Goal: Download file/media

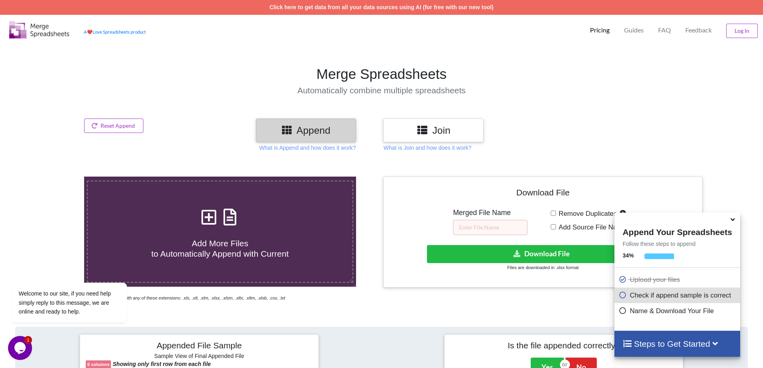
scroll to position [40, 0]
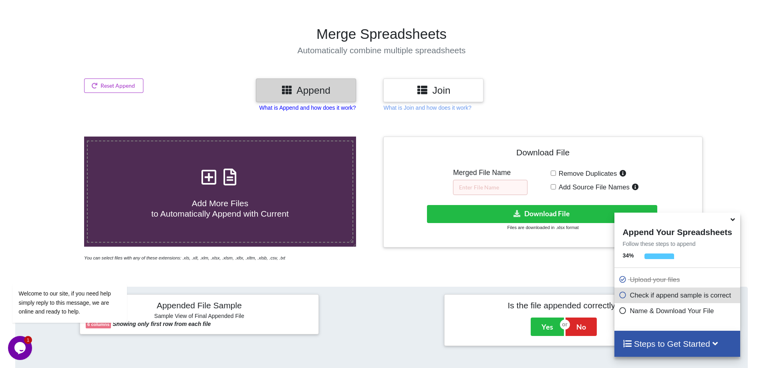
click at [336, 107] on p "What is Append and how does it work?" at bounding box center [307, 108] width 96 height 8
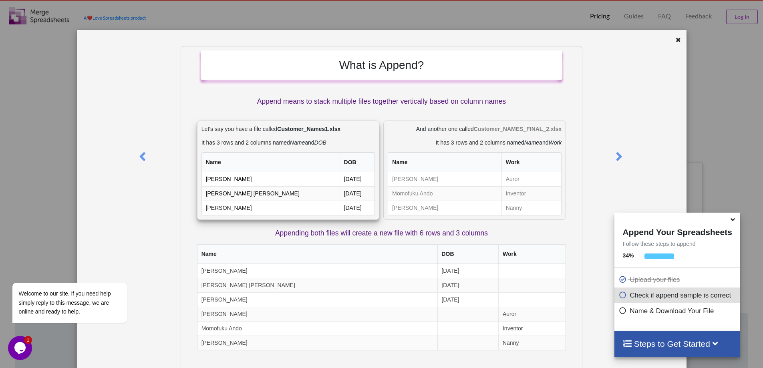
scroll to position [0, 0]
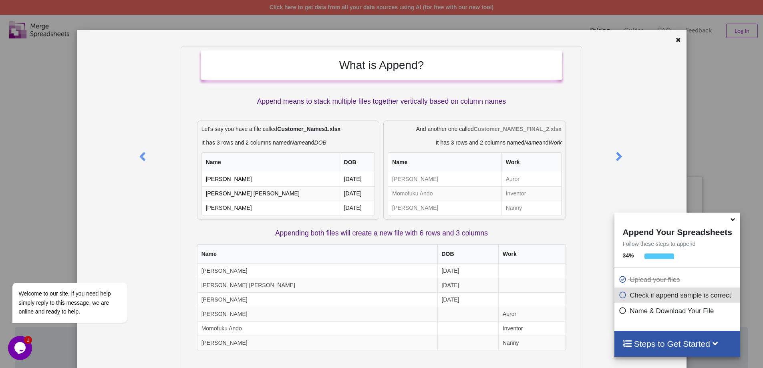
click at [733, 222] on icon at bounding box center [732, 218] width 8 height 7
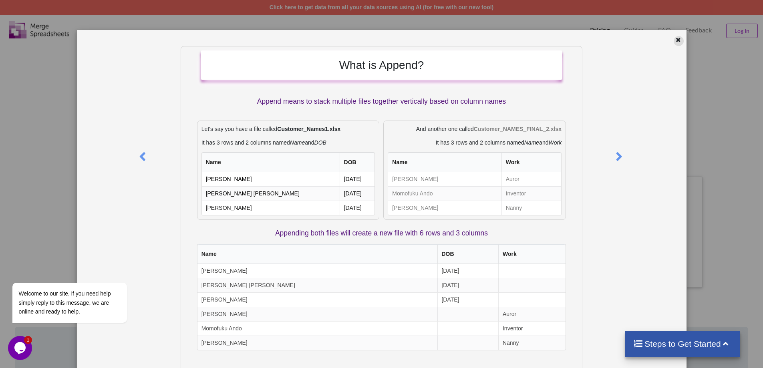
click at [675, 39] on icon at bounding box center [678, 39] width 7 height 6
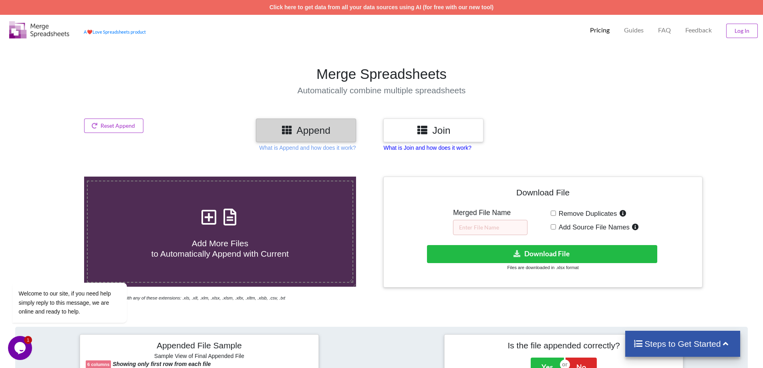
click at [435, 147] on p "What is Join and how does it work?" at bounding box center [427, 148] width 88 height 8
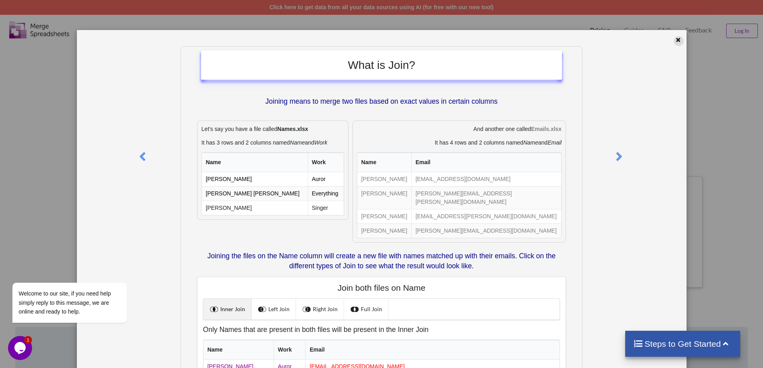
click at [675, 39] on icon at bounding box center [678, 39] width 7 height 6
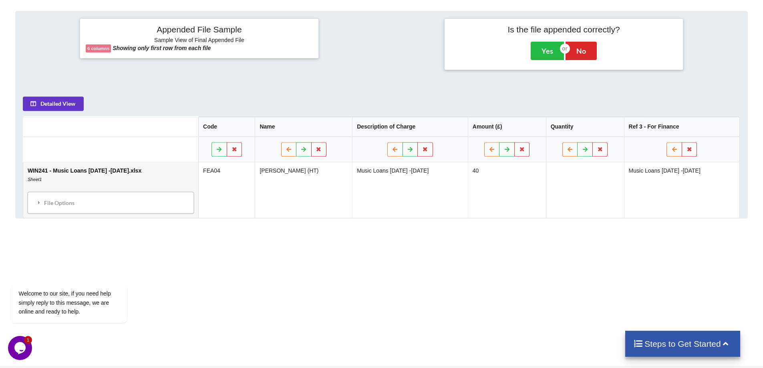
scroll to position [320, 0]
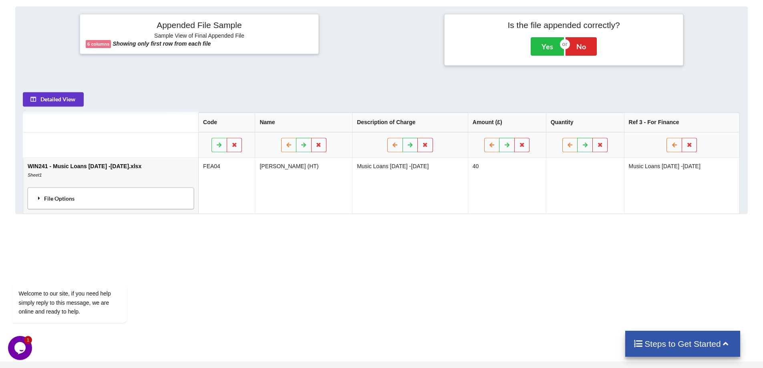
click at [93, 201] on div "File Options" at bounding box center [110, 198] width 161 height 17
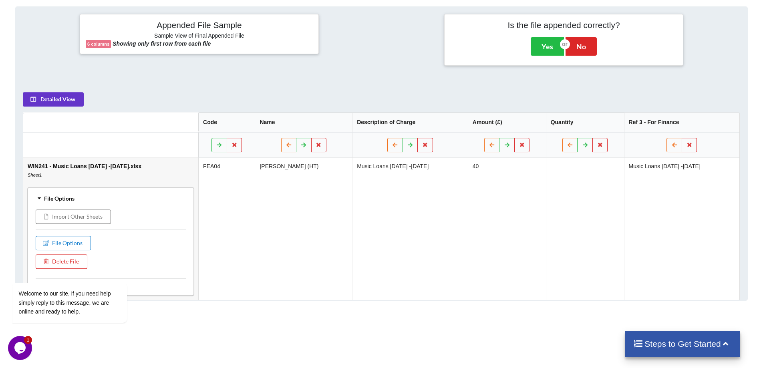
click at [127, 201] on div "File Options" at bounding box center [110, 198] width 161 height 17
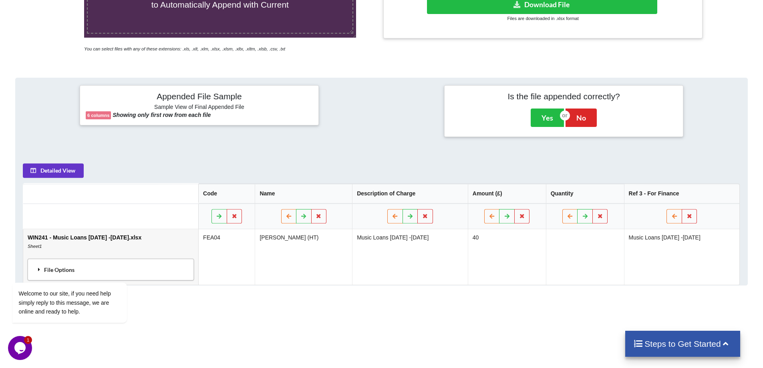
scroll to position [200, 0]
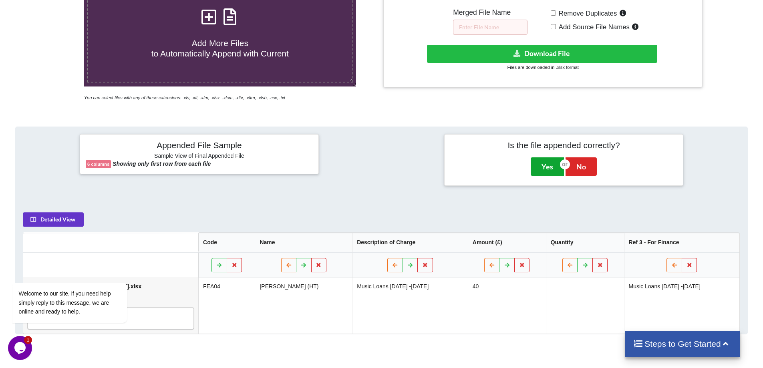
click at [556, 166] on button "Yes" at bounding box center [546, 166] width 33 height 18
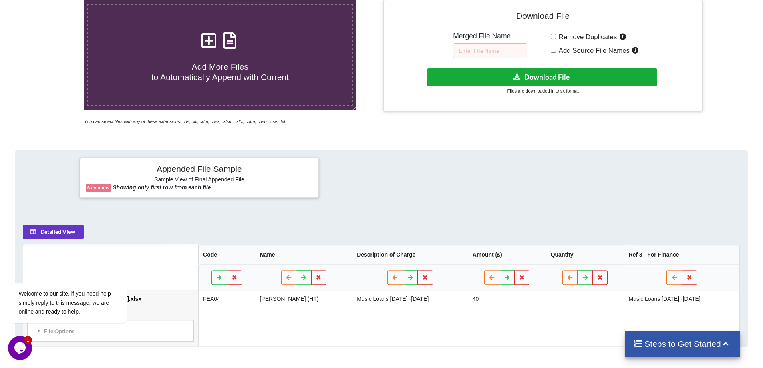
scroll to position [137, 0]
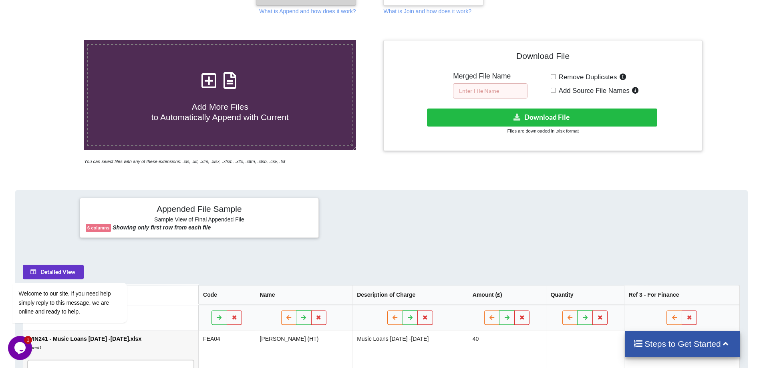
click at [491, 89] on input "text" at bounding box center [490, 90] width 74 height 15
type input "Music Fees"
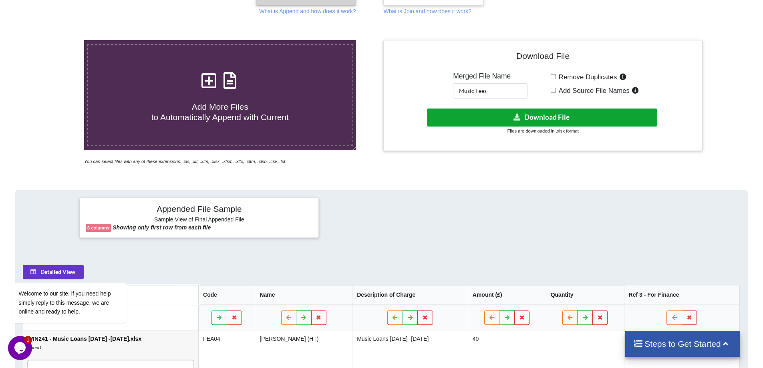
click at [480, 123] on button "Download File" at bounding box center [542, 118] width 230 height 18
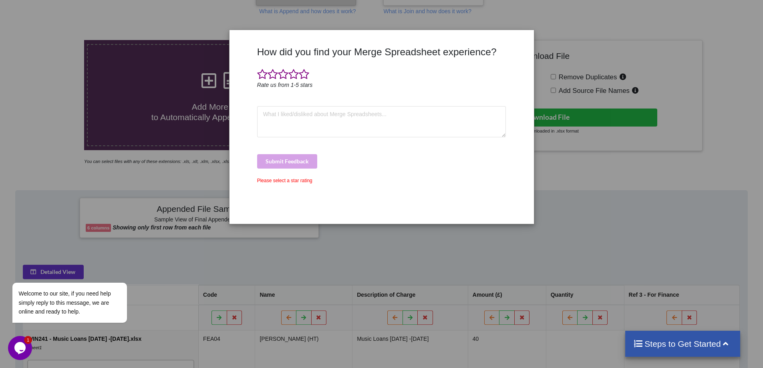
drag, startPoint x: 677, startPoint y: 130, endPoint x: 656, endPoint y: 130, distance: 20.8
click at [677, 130] on div "How did you find your Merge Spreadsheet experience? Rate us from 1-5 stars Subm…" at bounding box center [381, 184] width 763 height 368
click at [263, 73] on span at bounding box center [262, 74] width 10 height 11
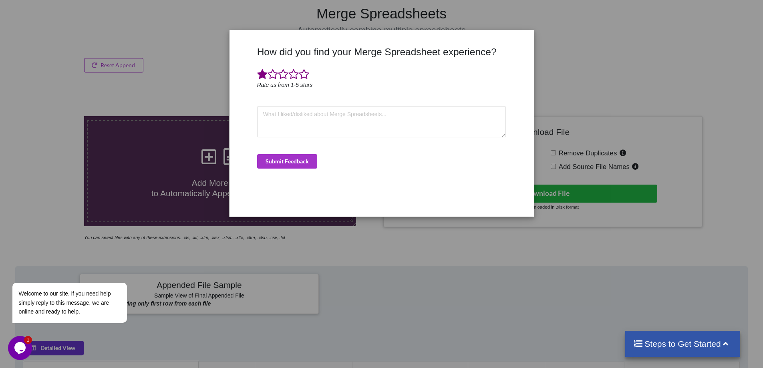
scroll to position [0, 0]
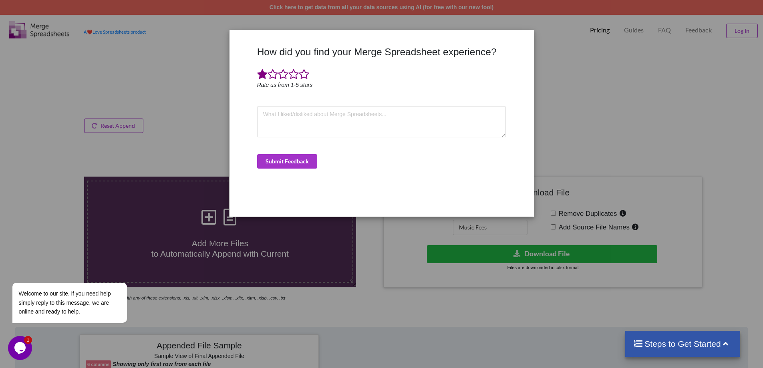
click at [724, 15] on div "How did you find your Merge Spreadsheet experience? Rate us from 1-5 stars Subm…" at bounding box center [381, 184] width 763 height 368
click at [283, 162] on button "Submit Feedback" at bounding box center [287, 161] width 60 height 14
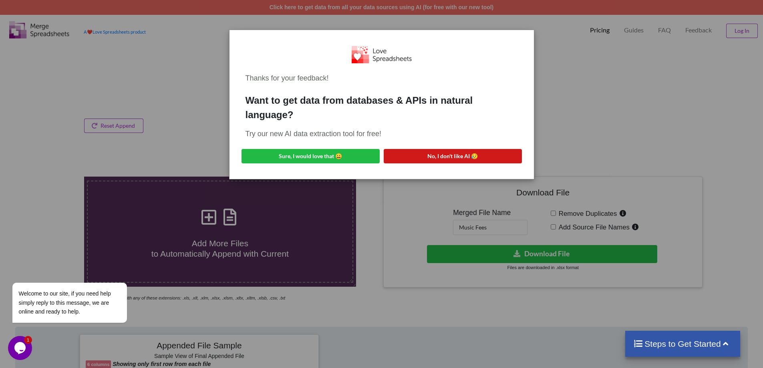
click at [412, 141] on div "Thanks for your feedback! Want to get data from databases & APIs in natural lan…" at bounding box center [381, 104] width 291 height 137
click at [400, 149] on button "No, I don't like AI 😥" at bounding box center [453, 156] width 138 height 14
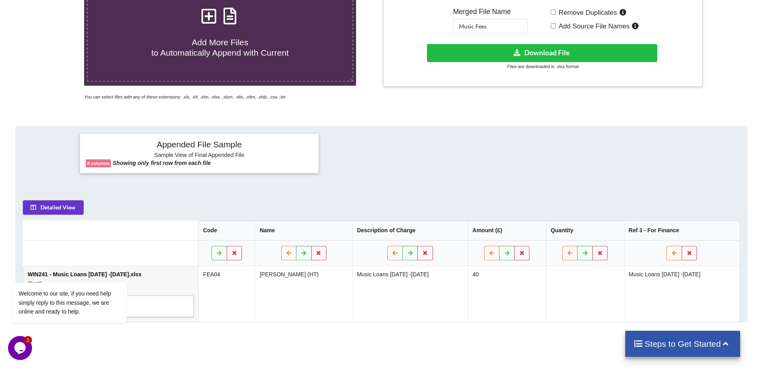
scroll to position [200, 0]
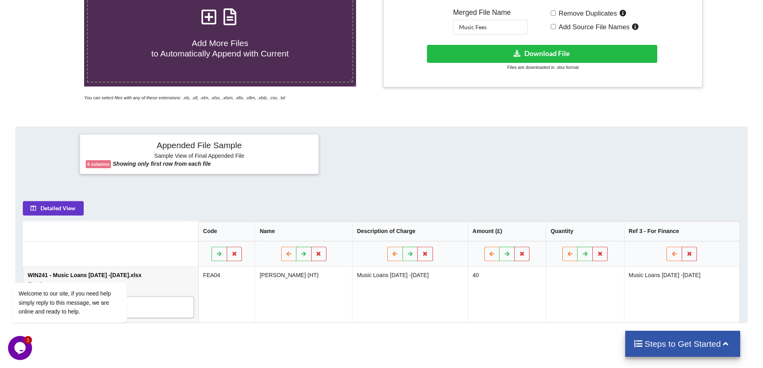
click at [35, 201] on div "Detailed View Code Name Description of Charge Amount (£) Quantity Ref 3 - For F…" at bounding box center [381, 258] width 731 height 129
click at [42, 204] on button "Detailed View" at bounding box center [53, 208] width 61 height 14
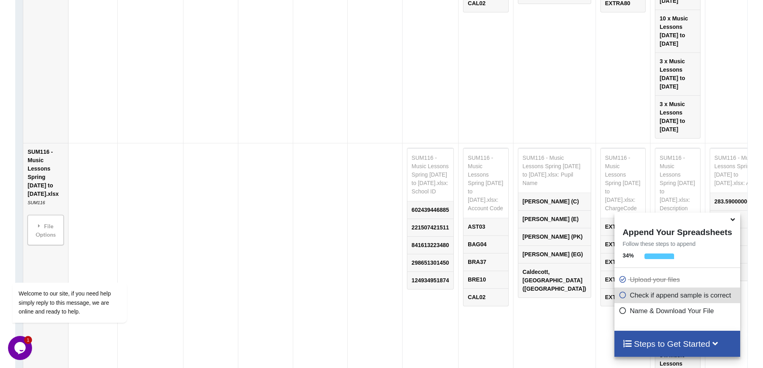
scroll to position [789, 0]
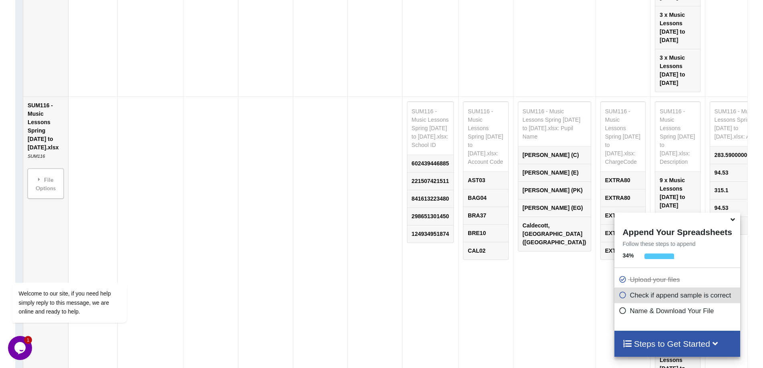
click at [37, 118] on td "SUM116 - Music Lessons Spring [DATE] to [DATE].xlsx SUM116 File Options Import …" at bounding box center [45, 243] width 45 height 294
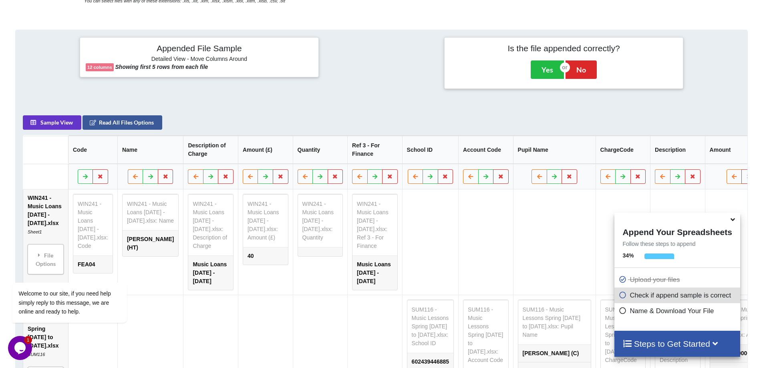
scroll to position [309, 0]
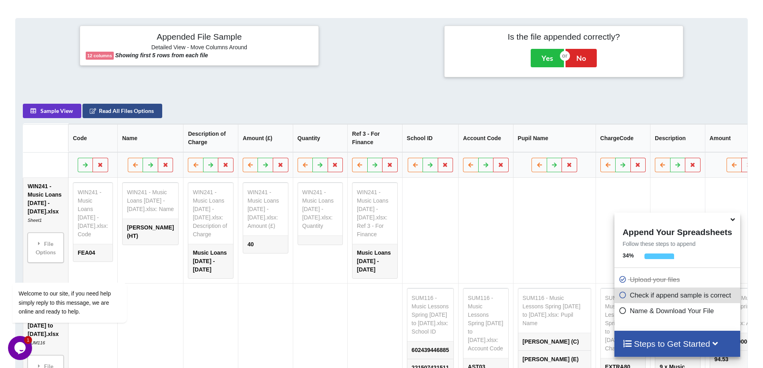
click at [119, 109] on button "Read All Files Options" at bounding box center [122, 111] width 80 height 14
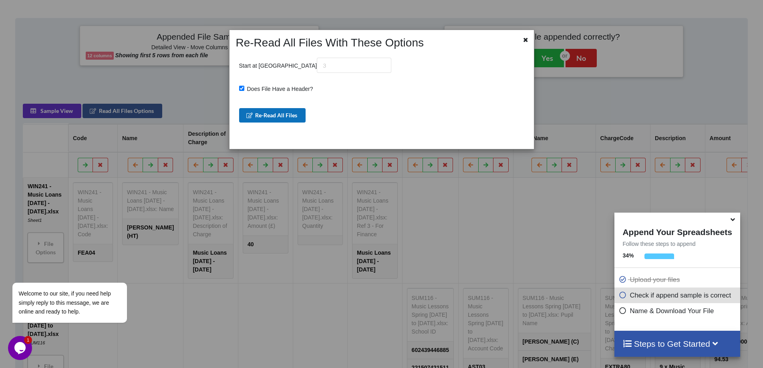
click at [280, 115] on button "Re-Read All Files" at bounding box center [272, 115] width 67 height 14
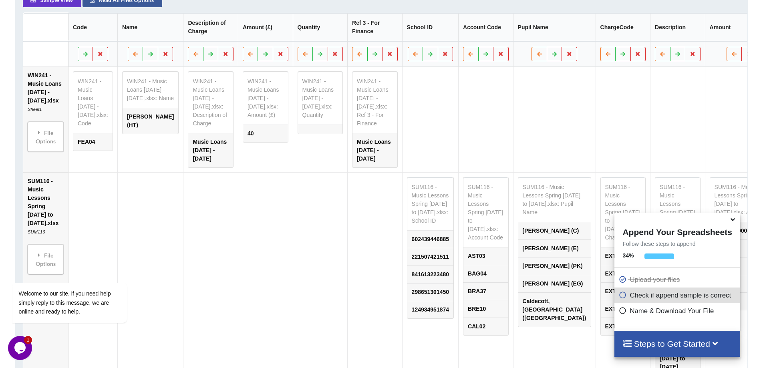
scroll to position [229, 0]
